Goal: Task Accomplishment & Management: Use online tool/utility

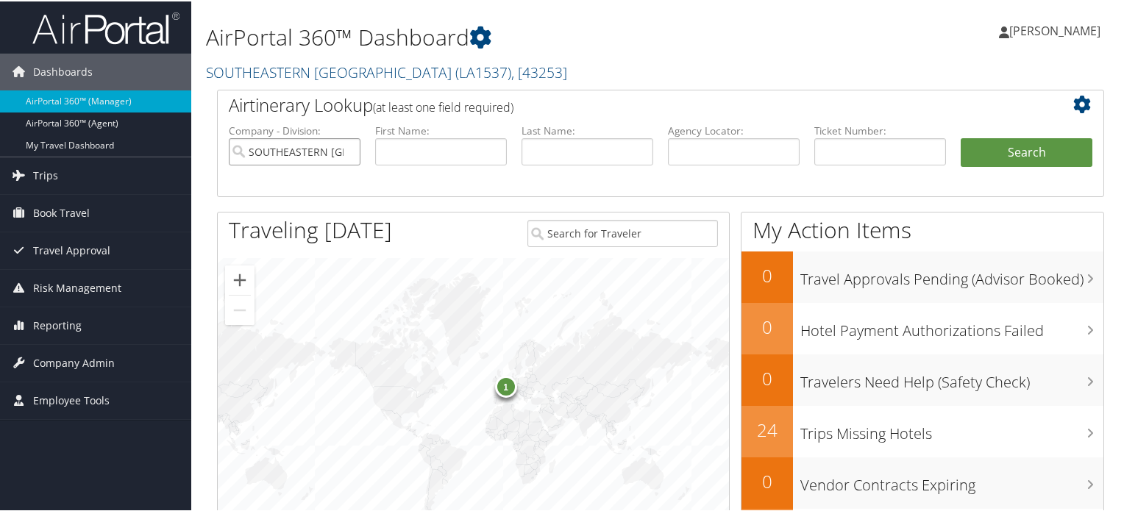
click at [350, 149] on input "SOUTHEASTERN [GEOGRAPHIC_DATA]" at bounding box center [295, 150] width 132 height 27
click at [825, 152] on input "text" at bounding box center [880, 150] width 132 height 27
paste input "1347311837859"
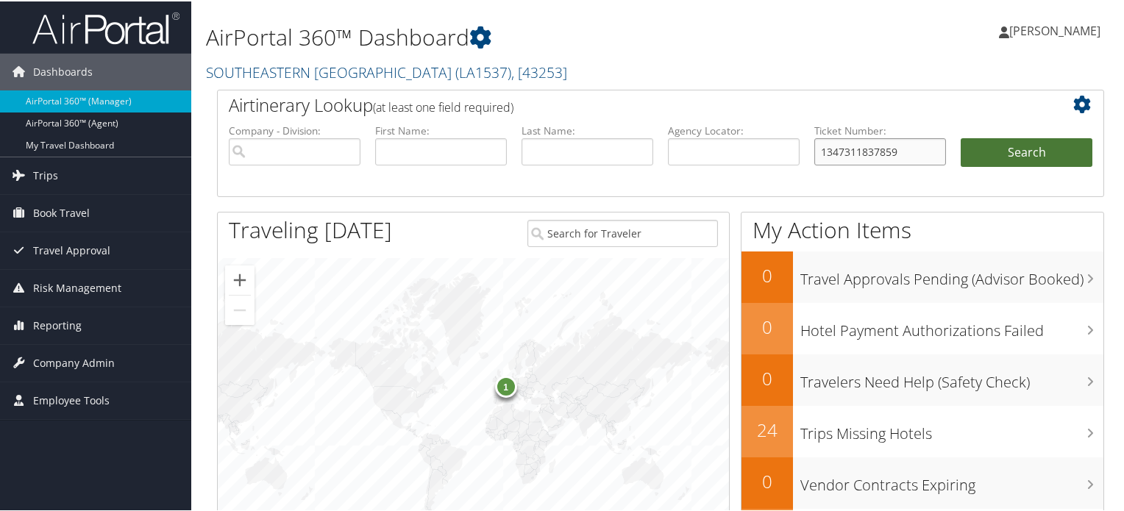
type input "1347311837859"
click at [998, 149] on button "Search" at bounding box center [1027, 151] width 132 height 29
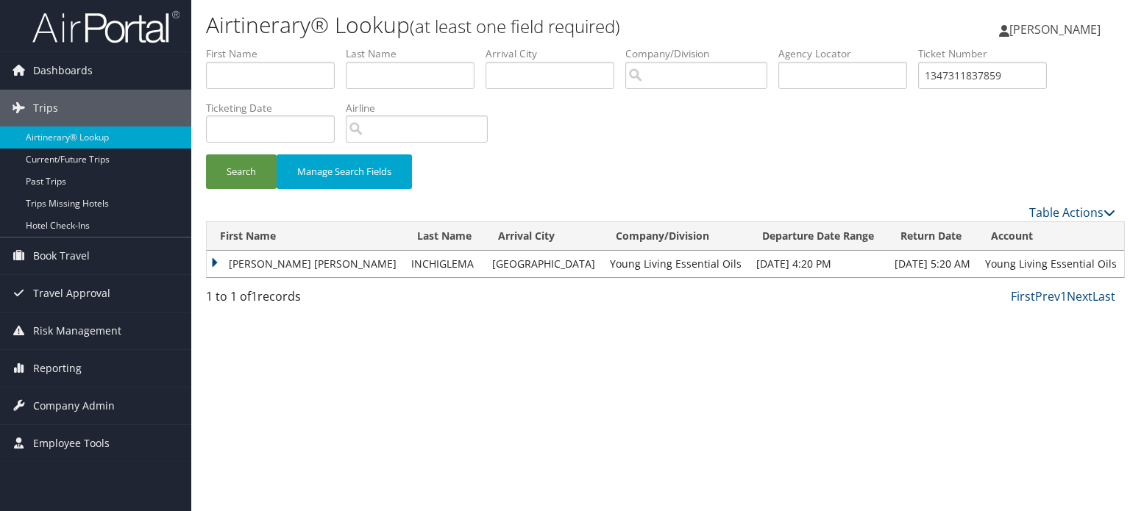
click at [216, 261] on td "MICHELLE ALEJANDRA" at bounding box center [305, 264] width 197 height 26
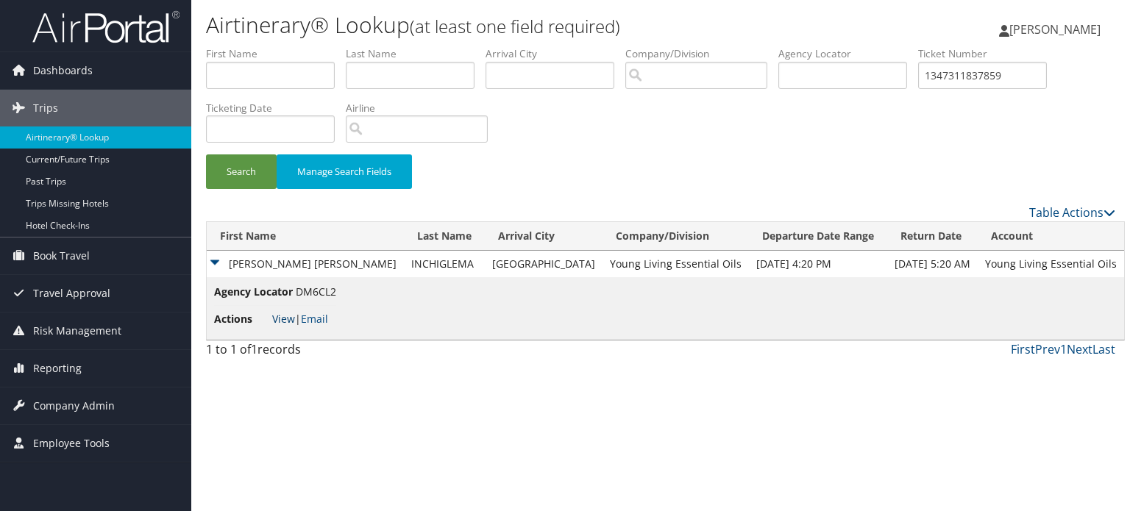
click at [277, 320] on link "View" at bounding box center [283, 319] width 23 height 14
drag, startPoint x: 1012, startPoint y: 73, endPoint x: 853, endPoint y: 68, distance: 159.7
click at [853, 46] on ul "First Name Last Name Departure City Arrival City Company/Division Airport/City …" at bounding box center [660, 46] width 909 height 0
paste input "0017311837858"
type input "0017311837858"
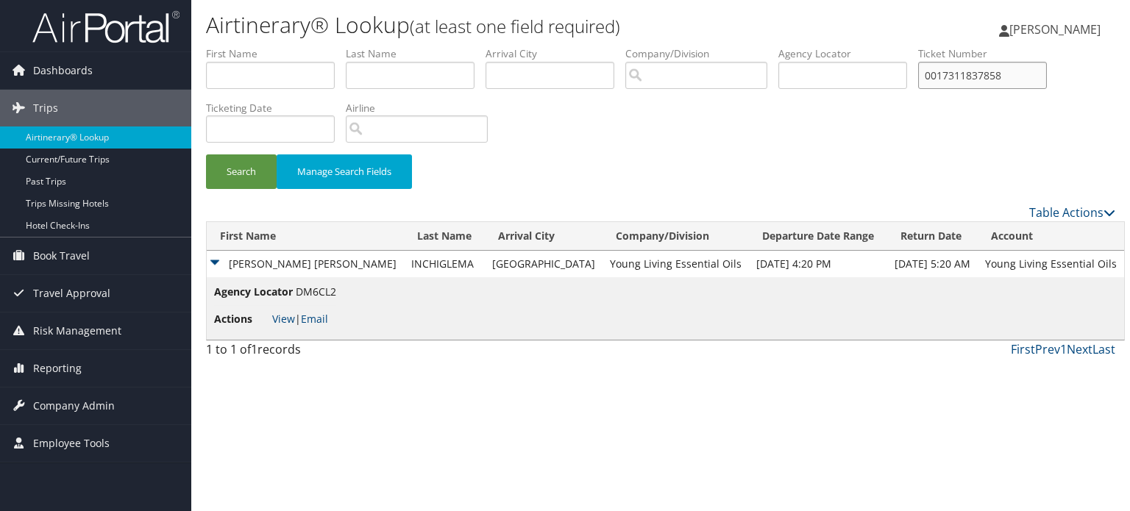
click at [206, 154] on button "Search" at bounding box center [241, 171] width 71 height 35
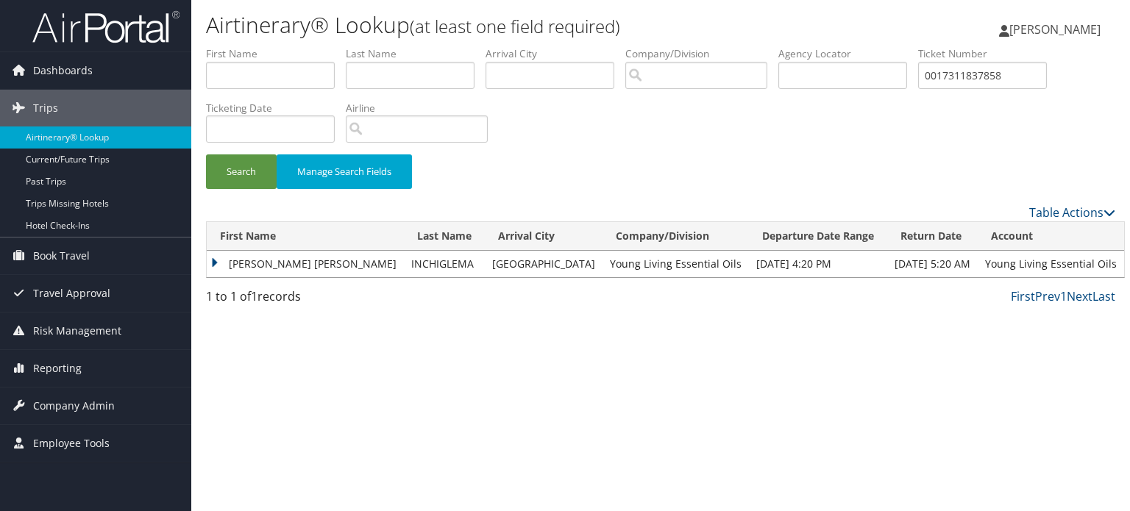
click at [215, 263] on td "MICHELLE ALEJANDRA" at bounding box center [305, 264] width 197 height 26
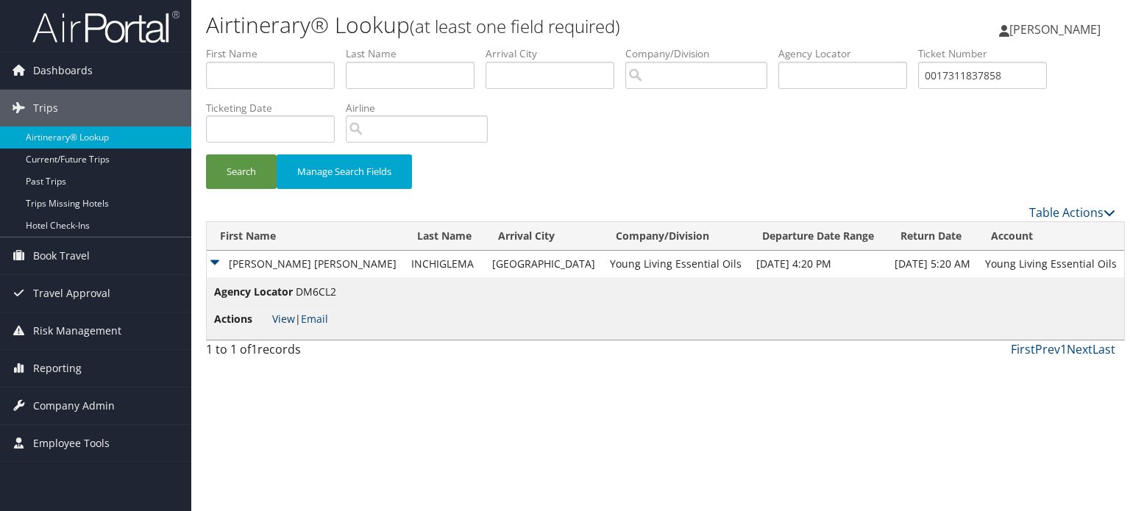
click at [283, 317] on link "View" at bounding box center [283, 319] width 23 height 14
drag, startPoint x: 1027, startPoint y: 76, endPoint x: 895, endPoint y: 49, distance: 135.0
click at [895, 46] on ul "First Name Last Name Departure City Arrival City Company/Division Airport/City …" at bounding box center [660, 46] width 909 height 0
paste input "006 7311 837857"
click at [953, 72] on input "006 7311 837857" at bounding box center [982, 75] width 129 height 27
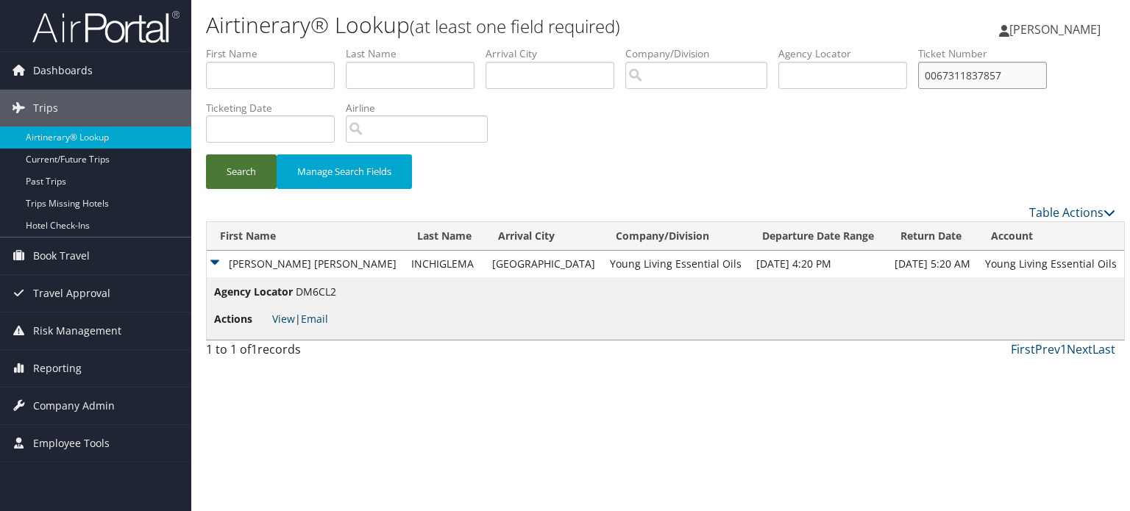
type input "0067311837857"
click at [267, 170] on button "Search" at bounding box center [241, 171] width 71 height 35
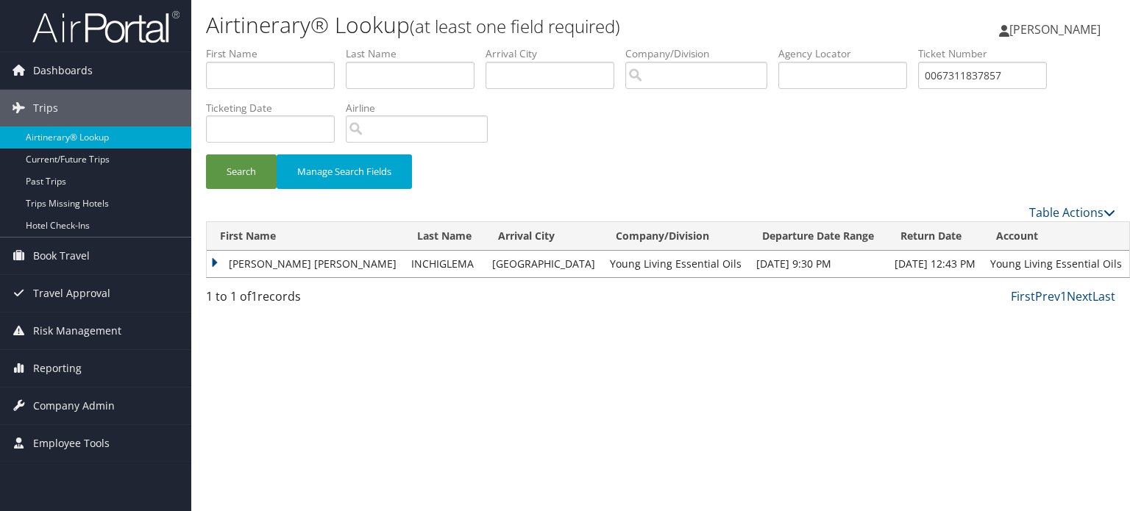
click at [215, 258] on td "MICHELLE ALEJANDRA" at bounding box center [305, 264] width 197 height 26
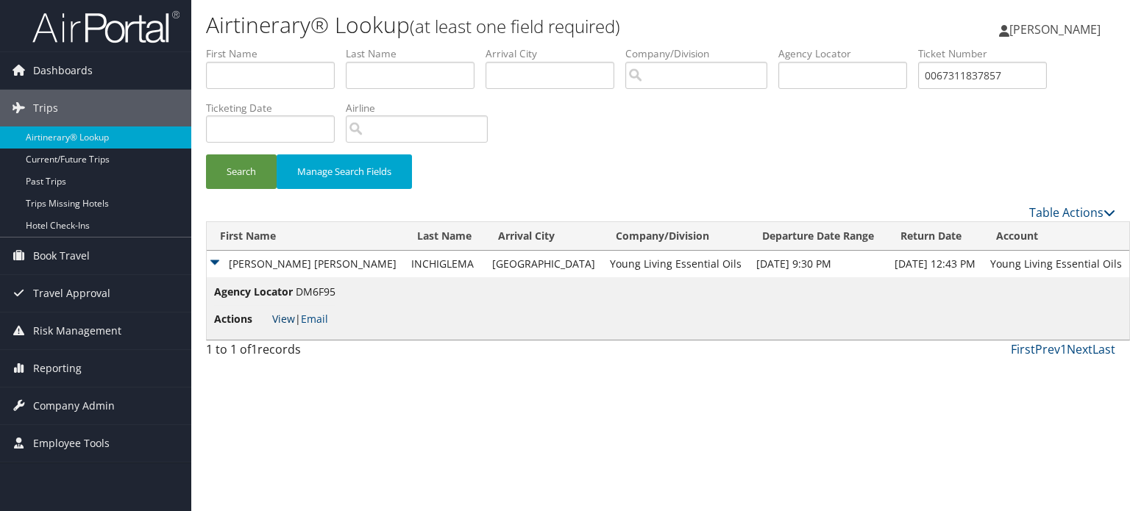
click at [279, 321] on link "View" at bounding box center [283, 319] width 23 height 14
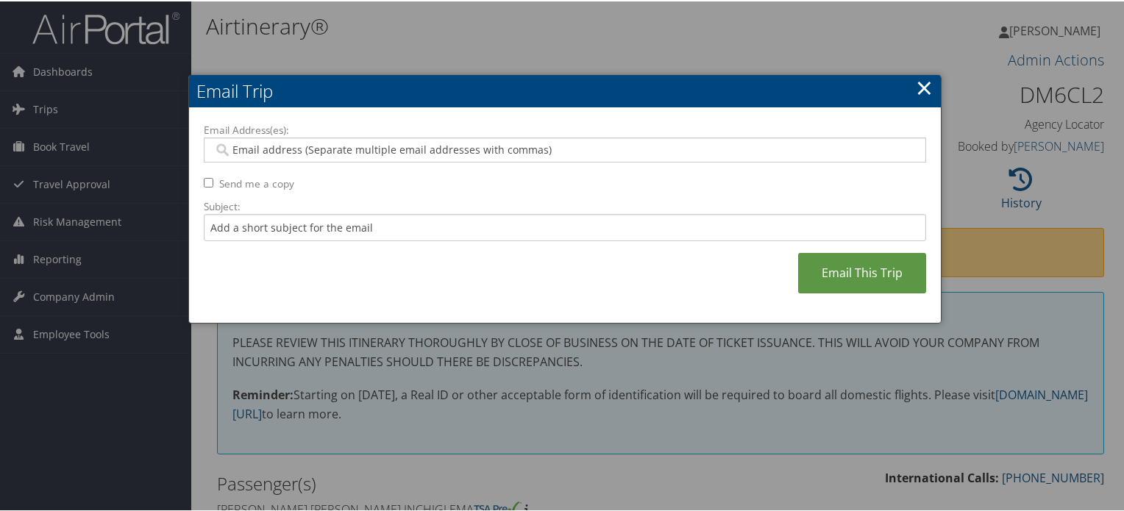
click at [912, 92] on h2 "Email Trip" at bounding box center [565, 90] width 752 height 32
click at [938, 82] on div "Email Trip Email Address(es): Send me a copy Subject: Email This Trip ×" at bounding box center [564, 198] width 753 height 249
click at [928, 89] on link "×" at bounding box center [924, 85] width 17 height 29
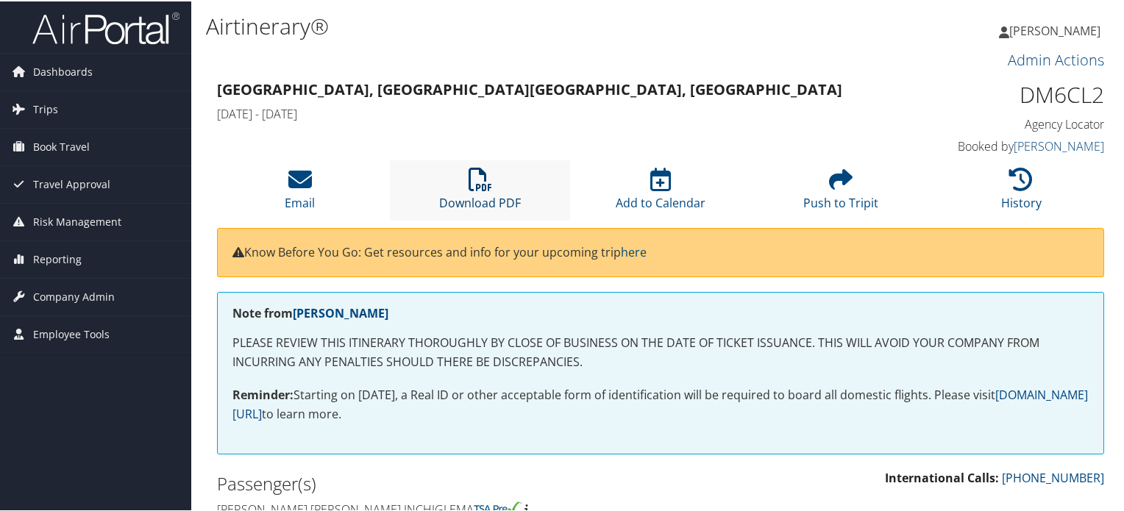
click at [478, 185] on icon at bounding box center [481, 178] width 24 height 24
click at [481, 185] on icon at bounding box center [481, 178] width 24 height 24
click at [491, 190] on li "Download PDF" at bounding box center [480, 189] width 180 height 60
